Goal: Task Accomplishment & Management: Complete application form

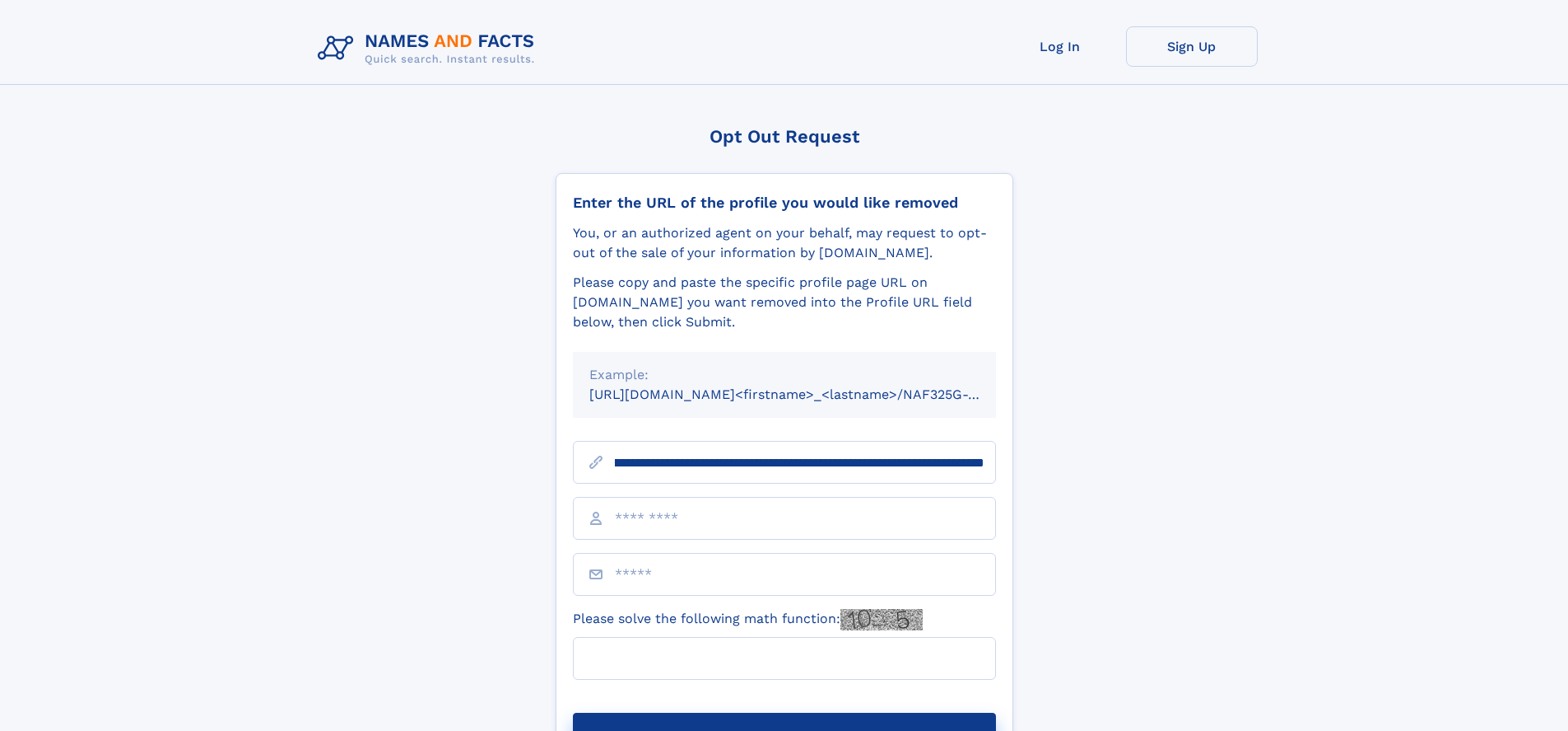
scroll to position [0, 183]
type input "**********"
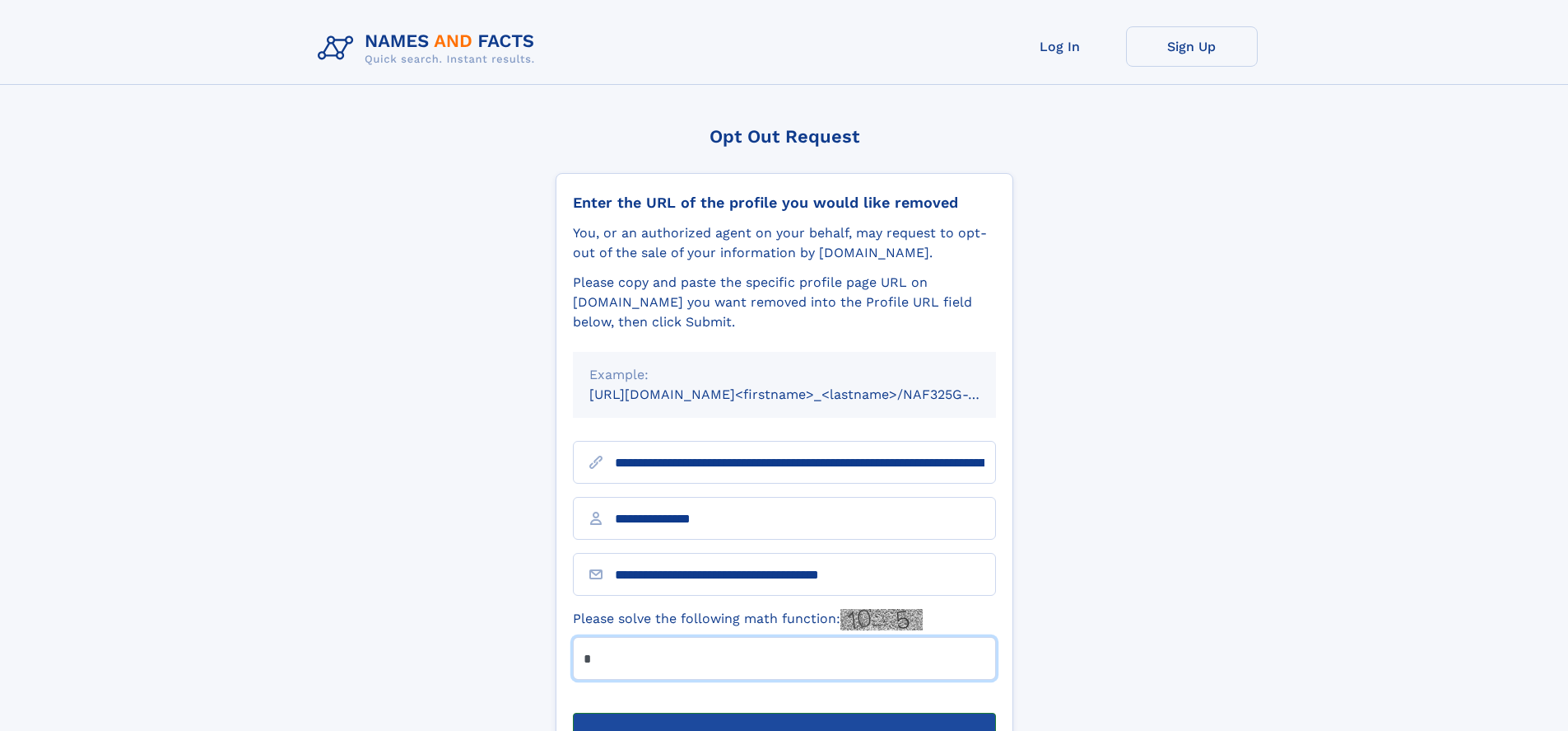
type input "*"
click at [784, 712] on button "Submit Opt Out Request" at bounding box center [785, 738] width 423 height 52
